Goal: Information Seeking & Learning: Learn about a topic

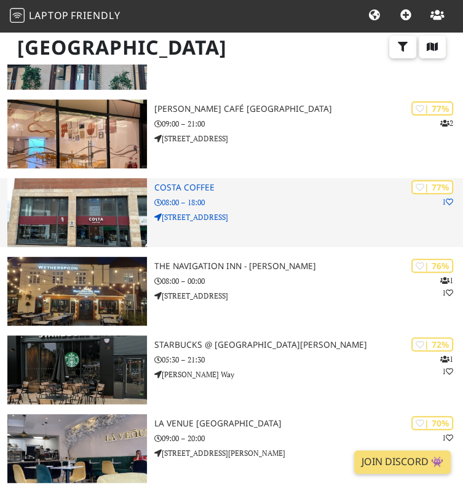
scroll to position [205, 0]
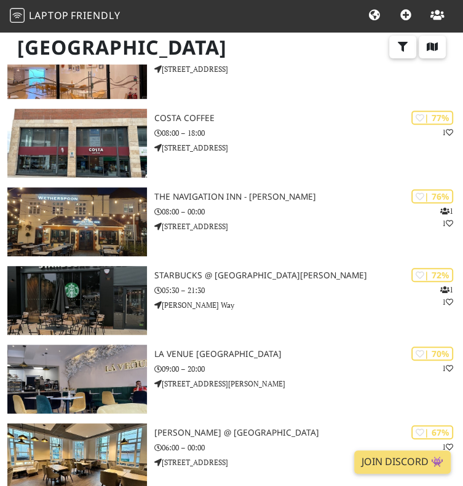
click at [0, 0] on button "Wi-Fi" at bounding box center [0, 0] width 0 height 0
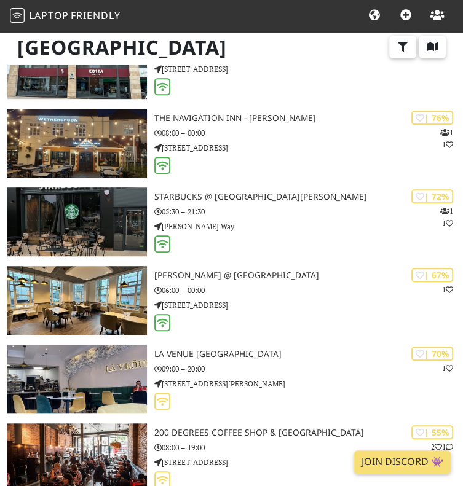
click at [0, 0] on button "Wi-Fi" at bounding box center [0, 0] width 0 height 0
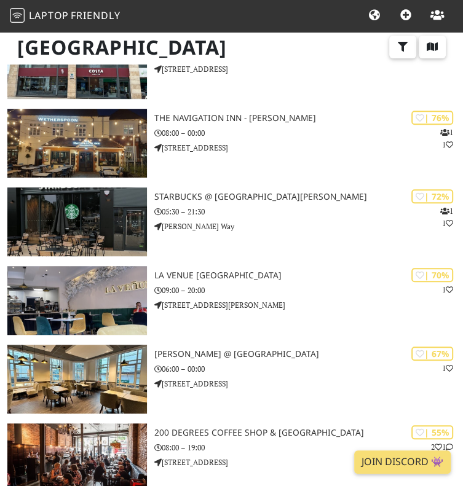
scroll to position [307, 0]
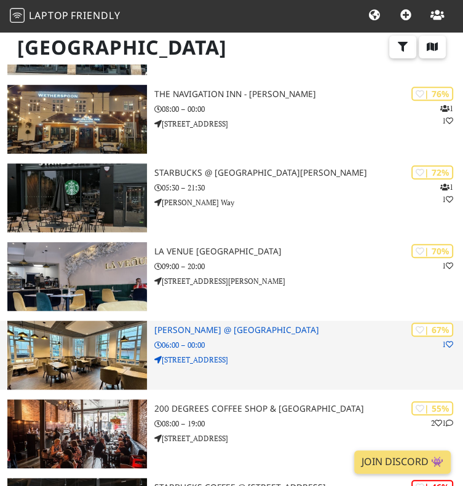
click at [293, 351] on p "06:00 – 00:00" at bounding box center [308, 345] width 309 height 12
